Goal: Entertainment & Leisure: Consume media (video, audio)

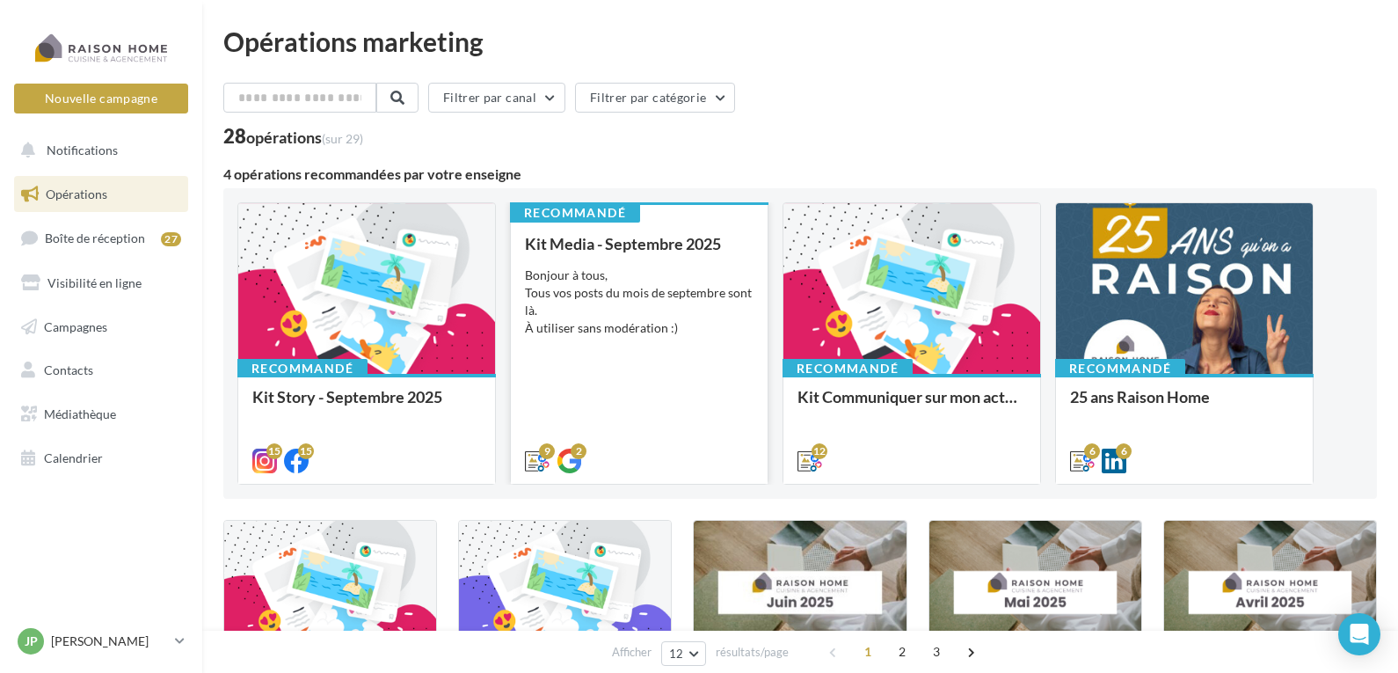
click at [572, 301] on div "Bonjour à tous, Tous vos posts du mois de septembre sont là. À utiliser sans mo…" at bounding box center [639, 301] width 229 height 70
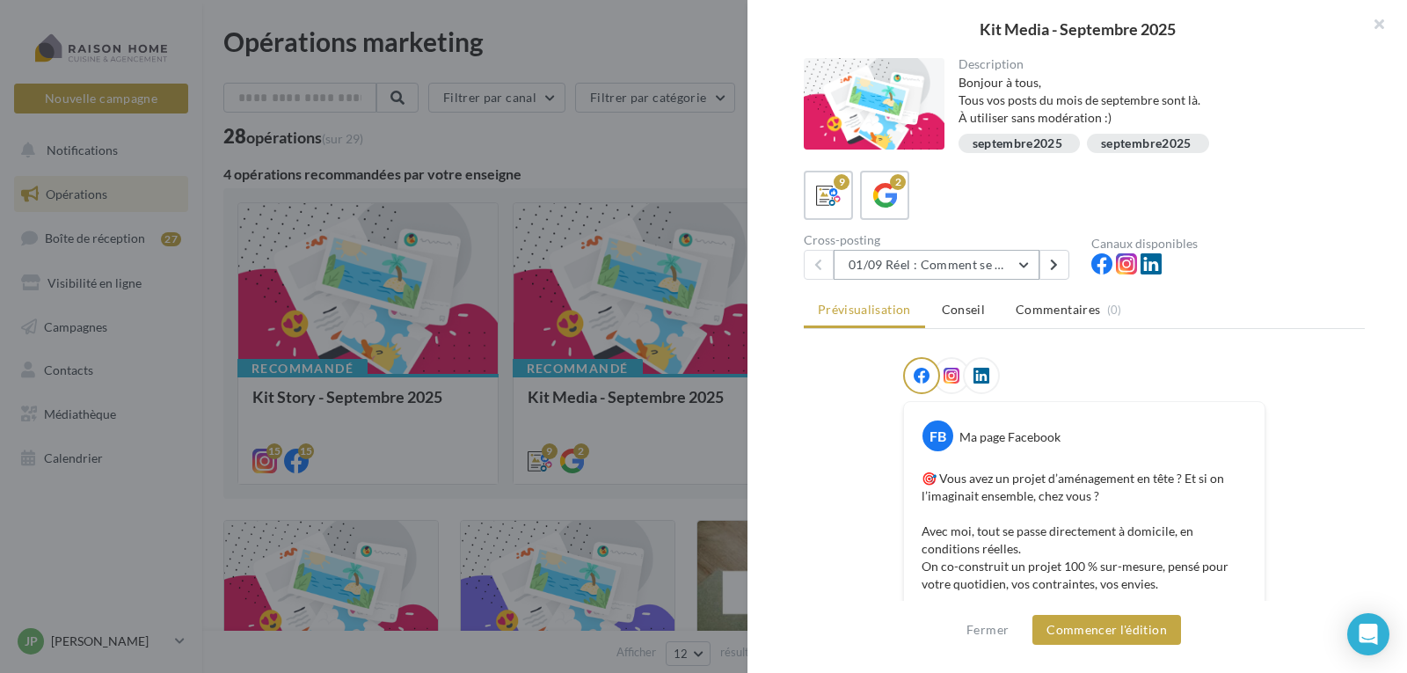
click at [939, 258] on button "01/09 Réel : Comment se passe un projet Raison Home ?" at bounding box center [936, 265] width 206 height 30
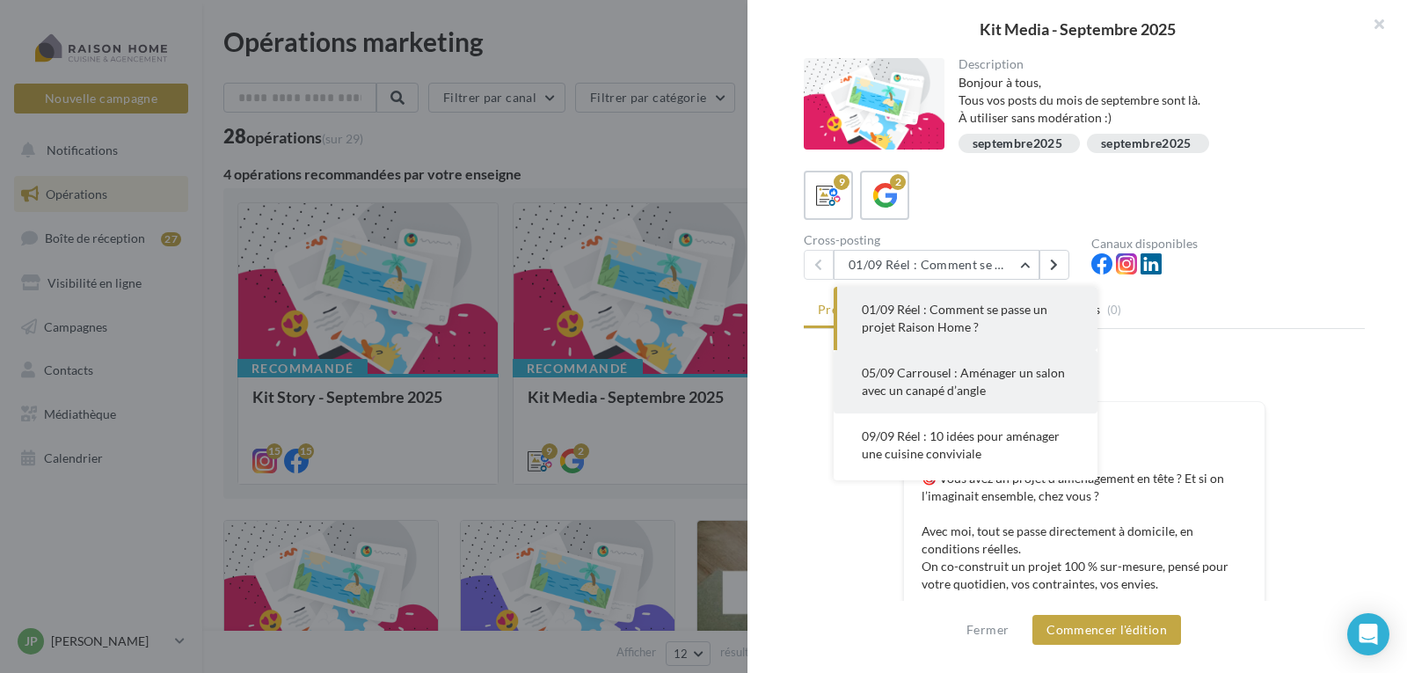
click at [938, 367] on span "05/09 Carrousel : Aménager un salon avec un canapé d’angle" at bounding box center [963, 381] width 203 height 33
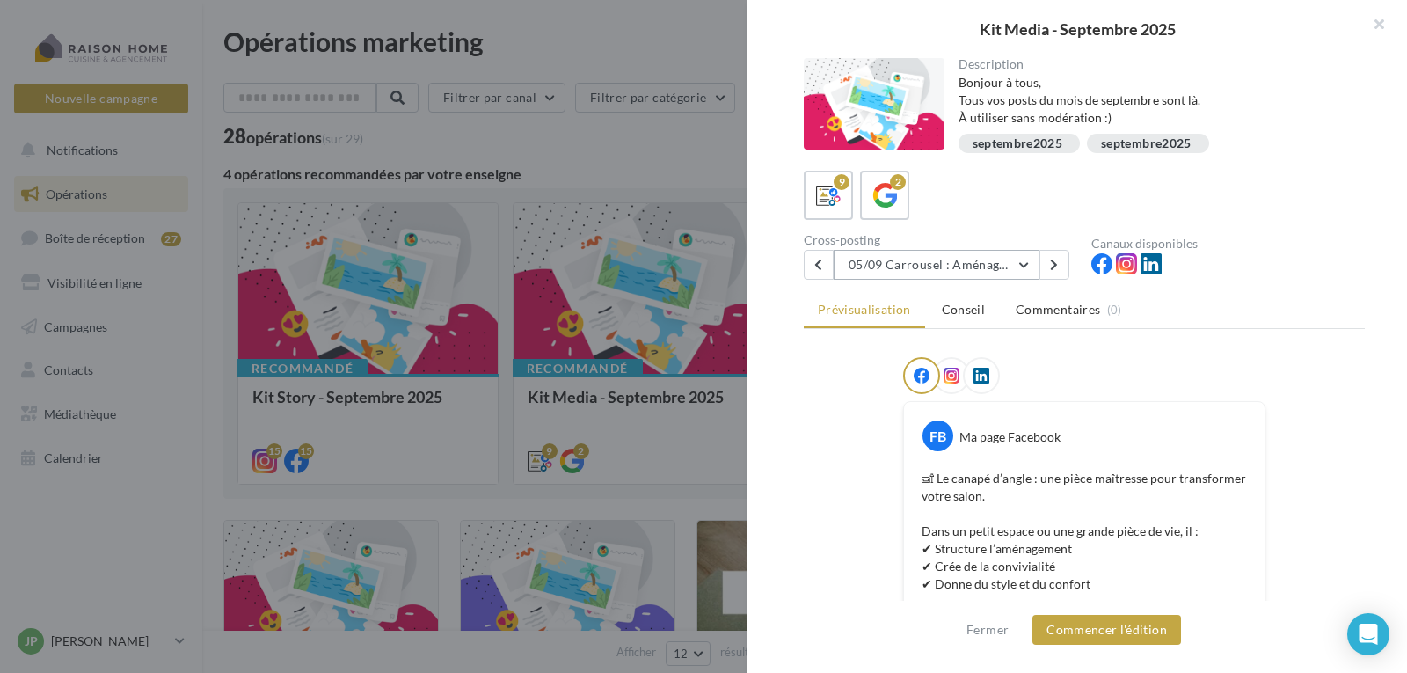
click at [933, 270] on button "05/09 Carrousel : Aménager un salon avec un canapé d’angle" at bounding box center [936, 265] width 206 height 30
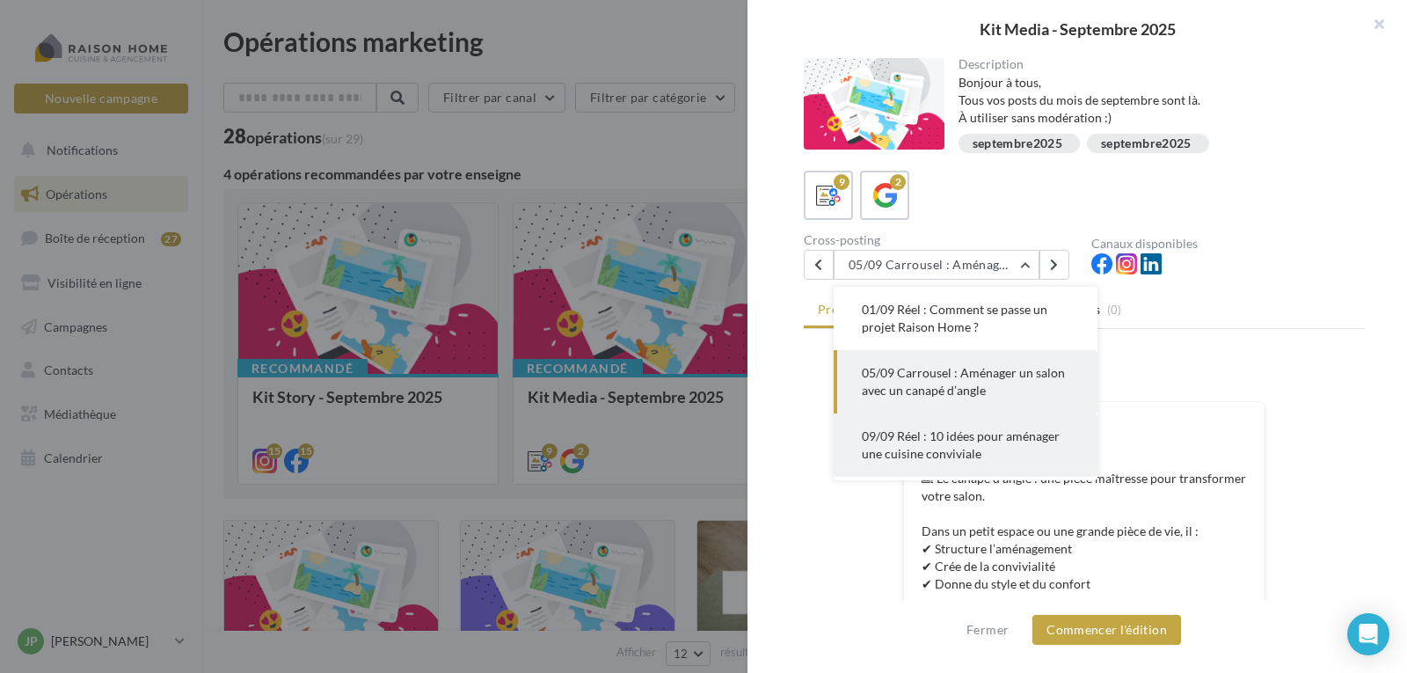
click at [928, 438] on span "09/09 Réel : 10 idées pour aménager une cuisine conviviale" at bounding box center [961, 444] width 198 height 33
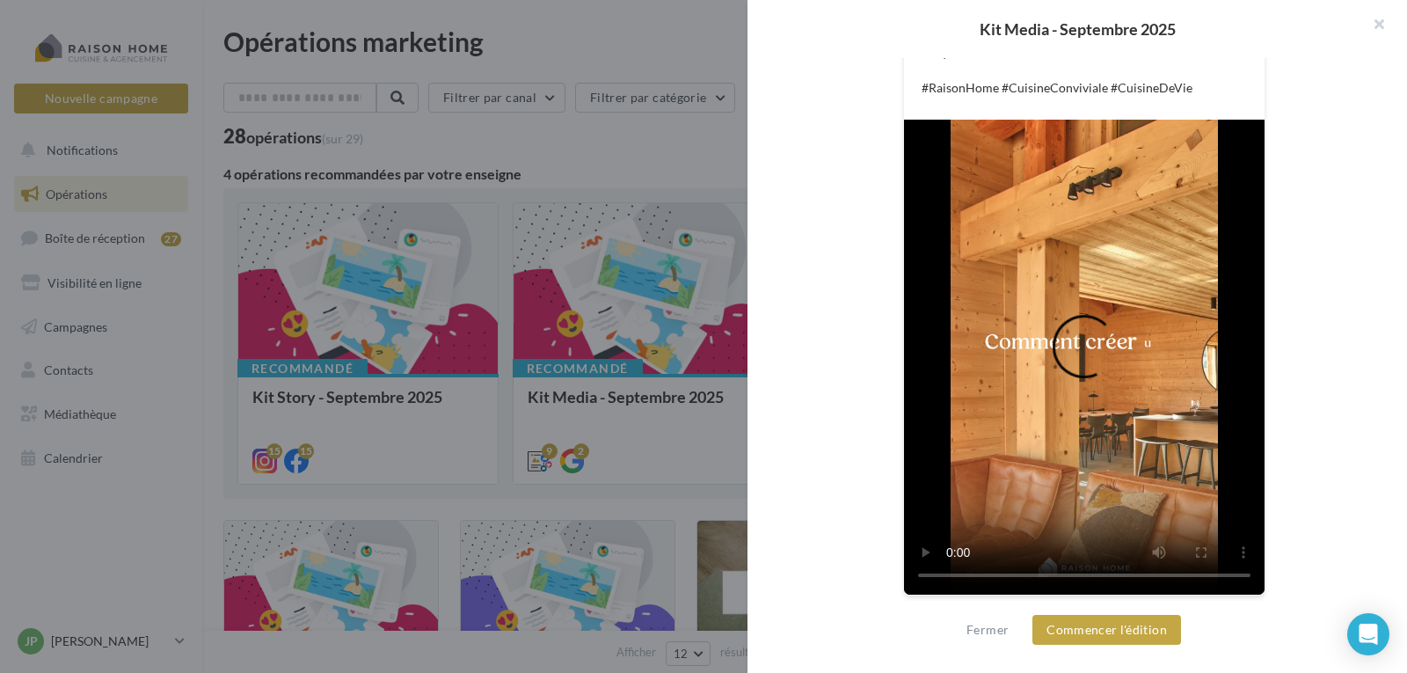
scroll to position [673, 0]
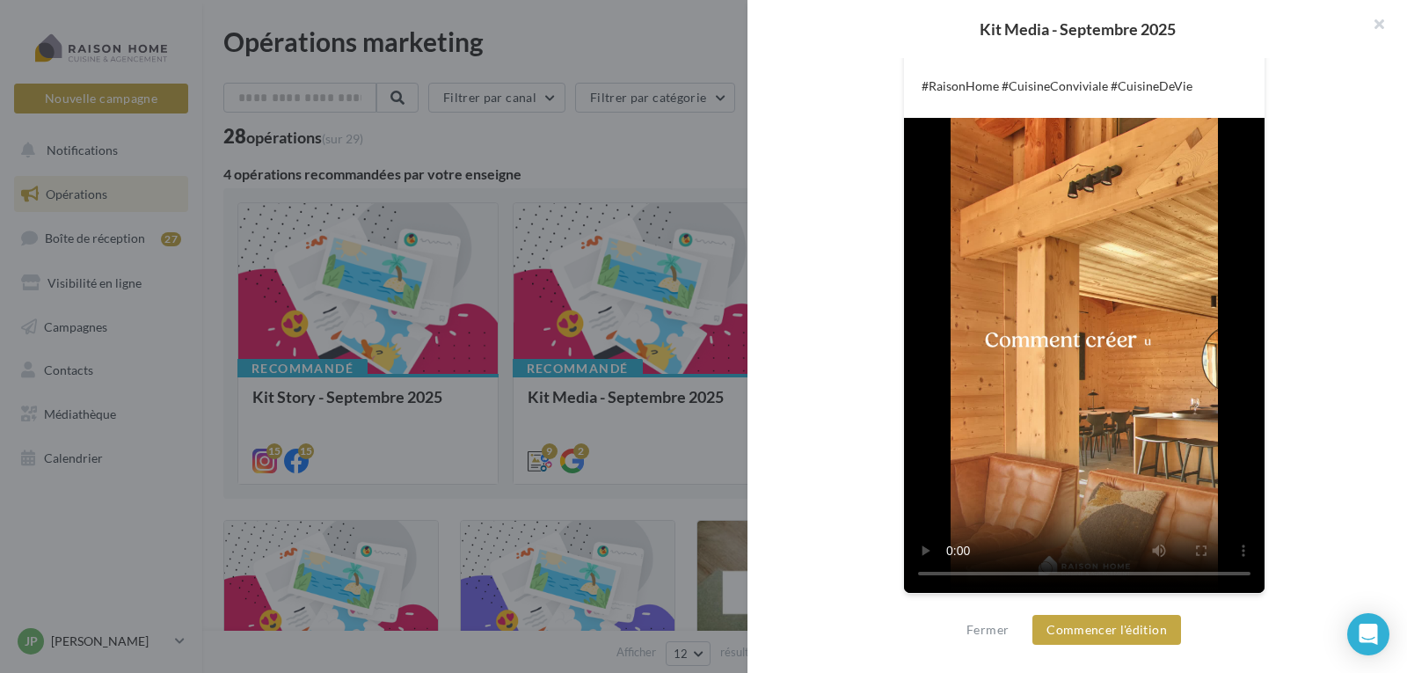
click at [1091, 398] on video at bounding box center [1084, 355] width 360 height 475
click at [1110, 272] on video at bounding box center [1084, 355] width 360 height 475
click at [1050, 241] on video at bounding box center [1084, 355] width 360 height 475
click at [1055, 296] on video at bounding box center [1084, 355] width 360 height 475
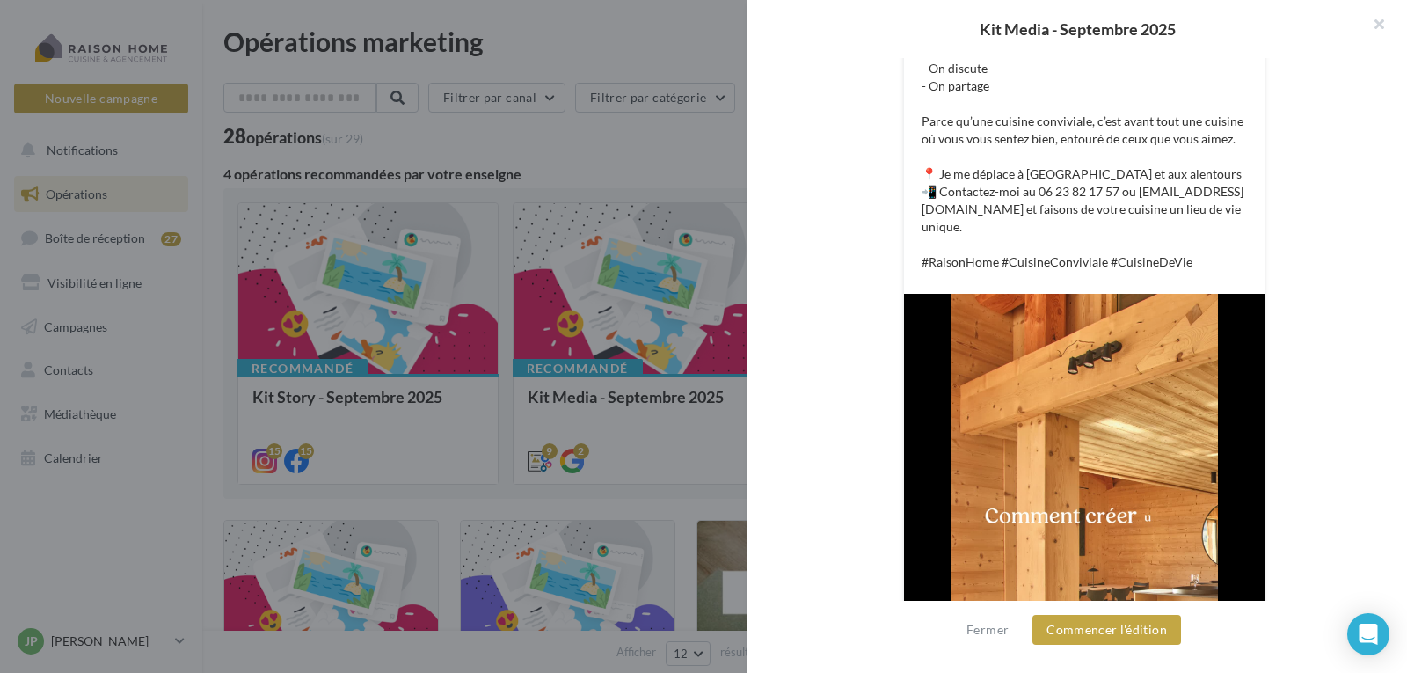
scroll to position [586, 0]
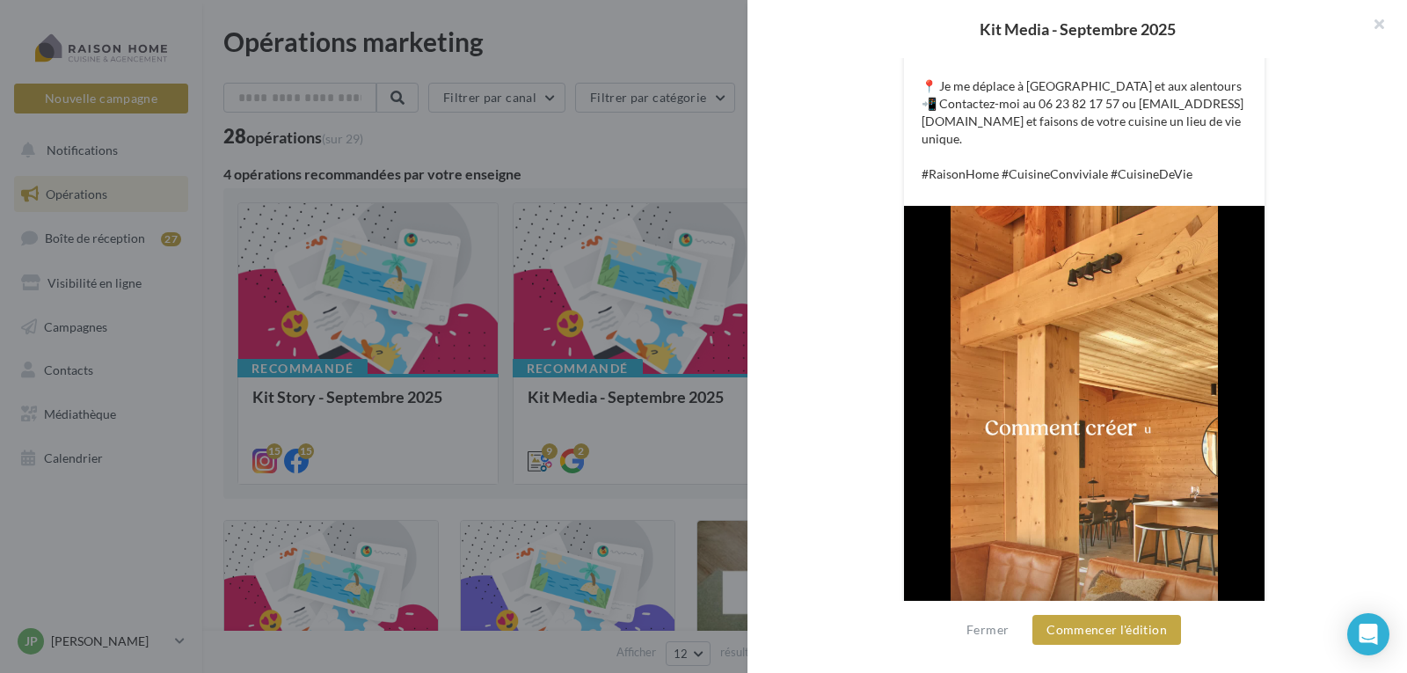
click at [1098, 405] on video at bounding box center [1084, 443] width 360 height 475
click at [1089, 380] on video at bounding box center [1084, 443] width 360 height 475
click at [1102, 387] on video at bounding box center [1084, 443] width 360 height 475
click at [1086, 359] on video at bounding box center [1084, 443] width 360 height 475
click at [1065, 413] on video at bounding box center [1084, 443] width 360 height 475
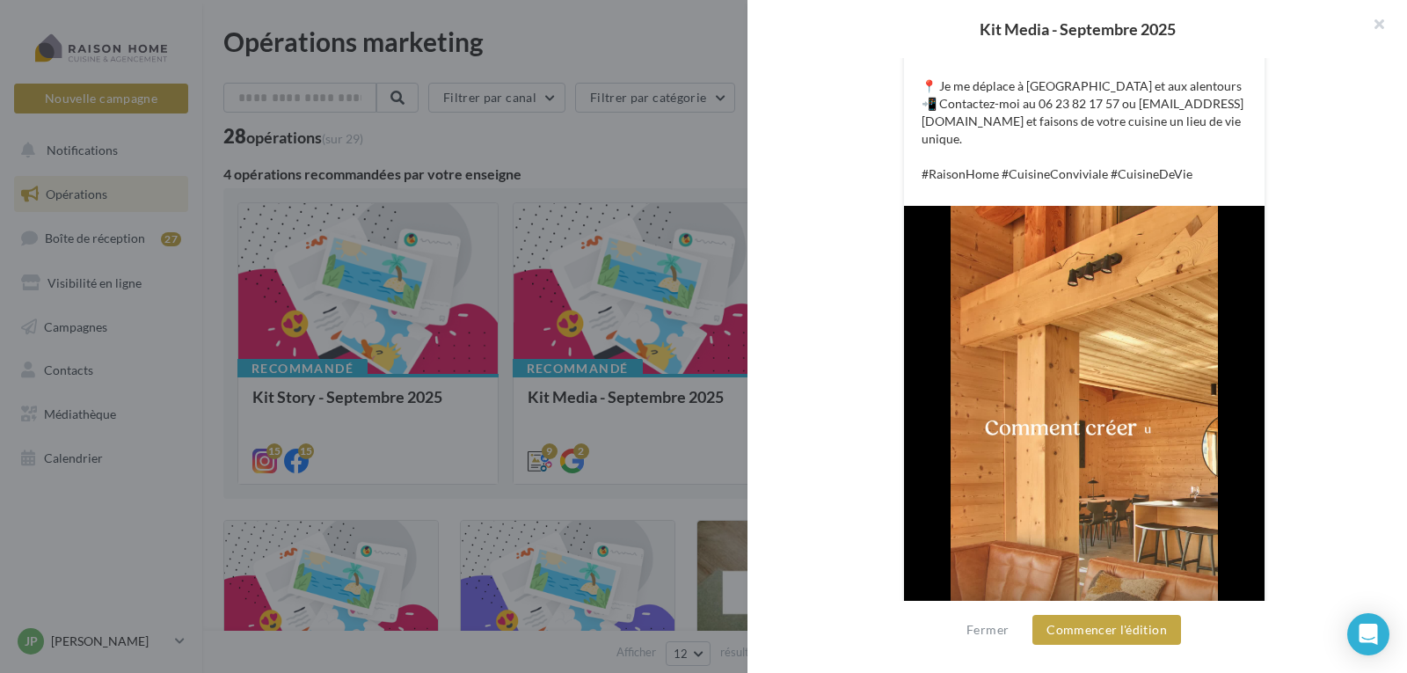
click at [1050, 357] on video at bounding box center [1084, 443] width 360 height 475
click at [1082, 404] on video at bounding box center [1084, 443] width 360 height 475
click at [1115, 352] on video at bounding box center [1084, 443] width 360 height 475
click at [1096, 430] on video at bounding box center [1084, 443] width 360 height 475
click at [1081, 388] on video at bounding box center [1084, 443] width 360 height 475
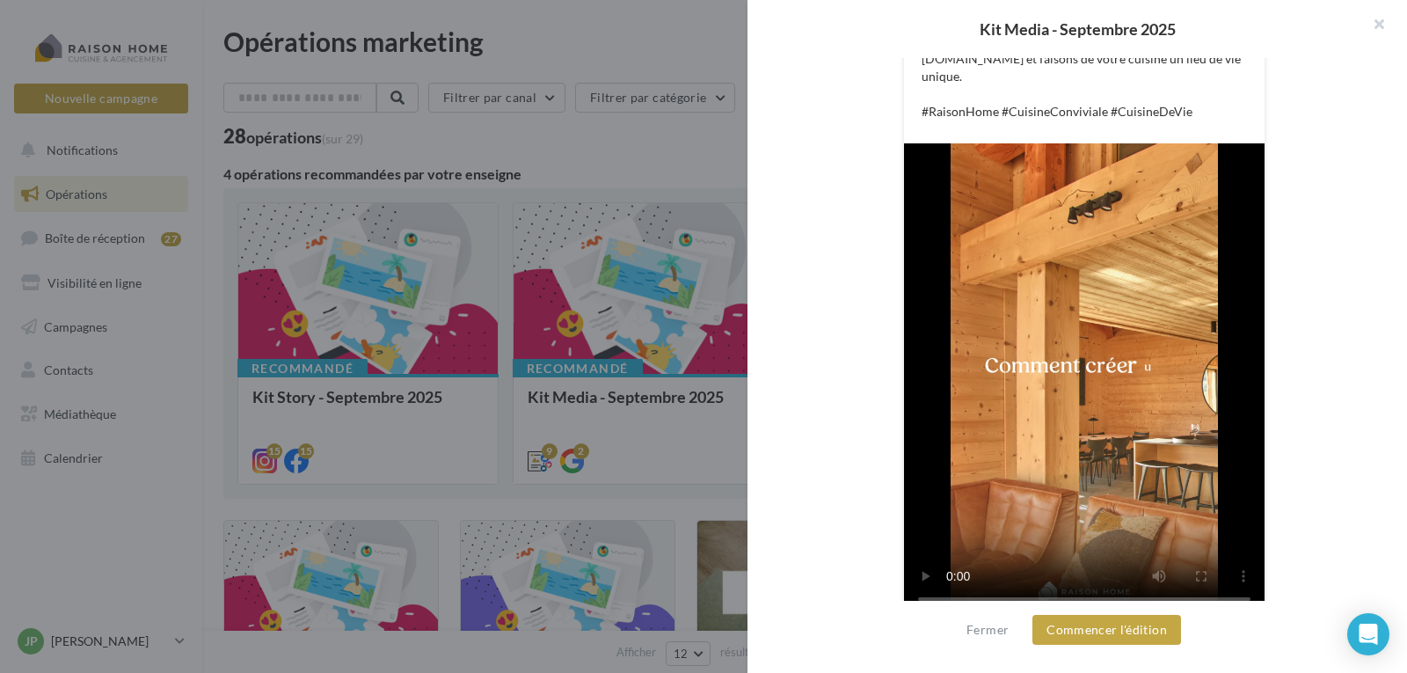
scroll to position [673, 0]
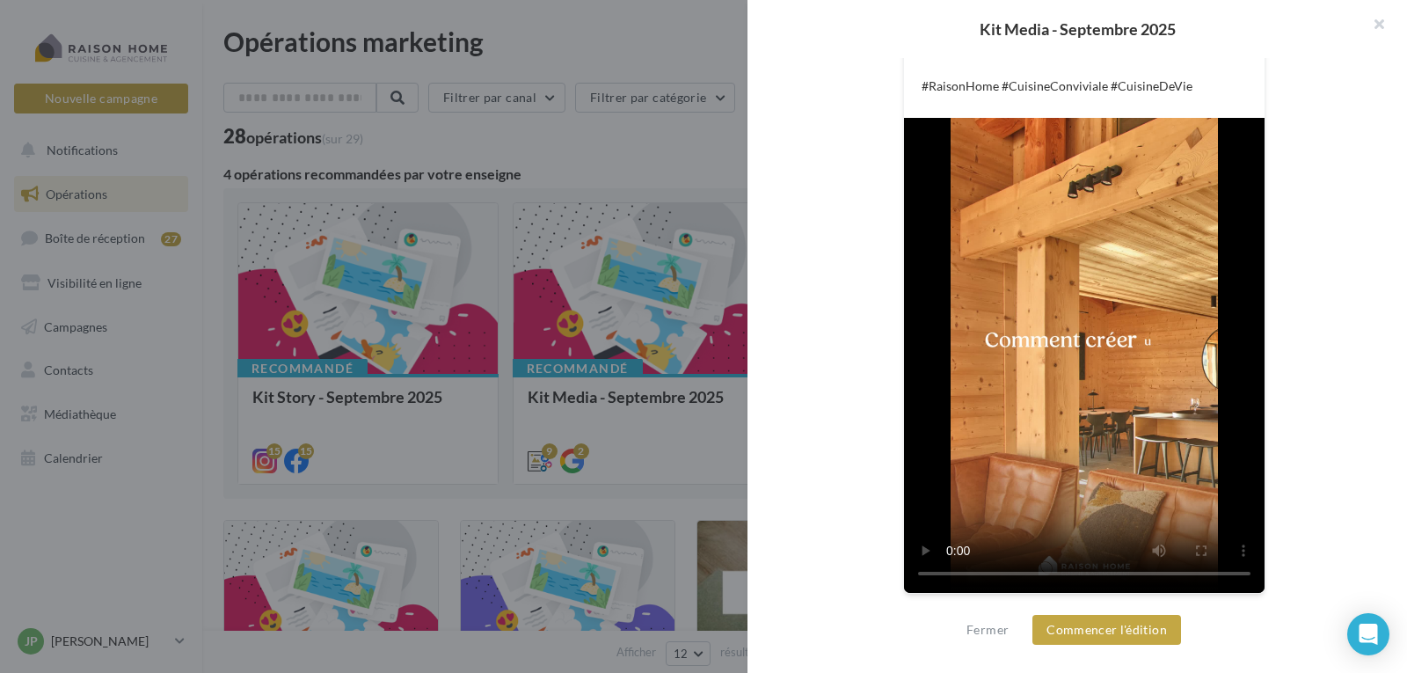
click at [1047, 368] on video at bounding box center [1084, 355] width 360 height 475
click at [1128, 428] on video at bounding box center [1084, 355] width 360 height 475
click at [1119, 368] on video at bounding box center [1084, 355] width 360 height 475
click at [1098, 385] on video at bounding box center [1084, 355] width 360 height 475
click at [1078, 406] on video at bounding box center [1084, 355] width 360 height 475
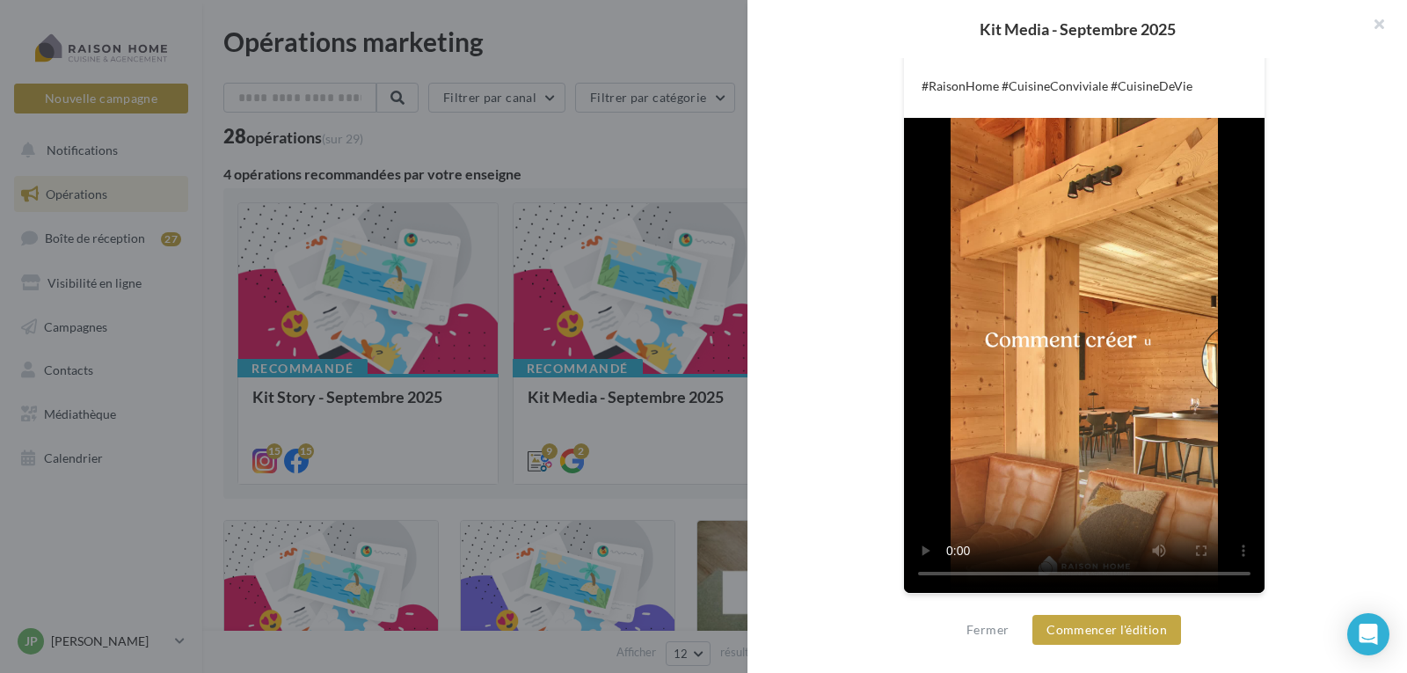
click at [1048, 349] on video at bounding box center [1084, 355] width 360 height 475
